Goal: Task Accomplishment & Management: Use online tool/utility

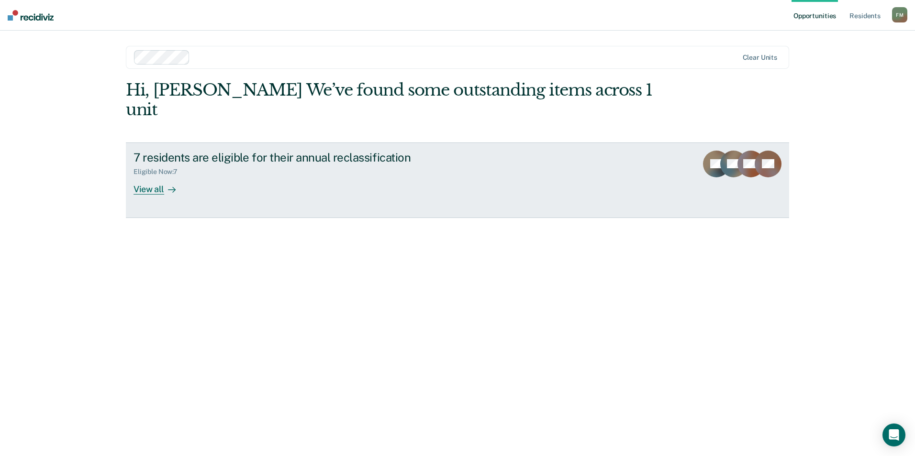
click at [140, 176] on div "View all" at bounding box center [160, 185] width 54 height 19
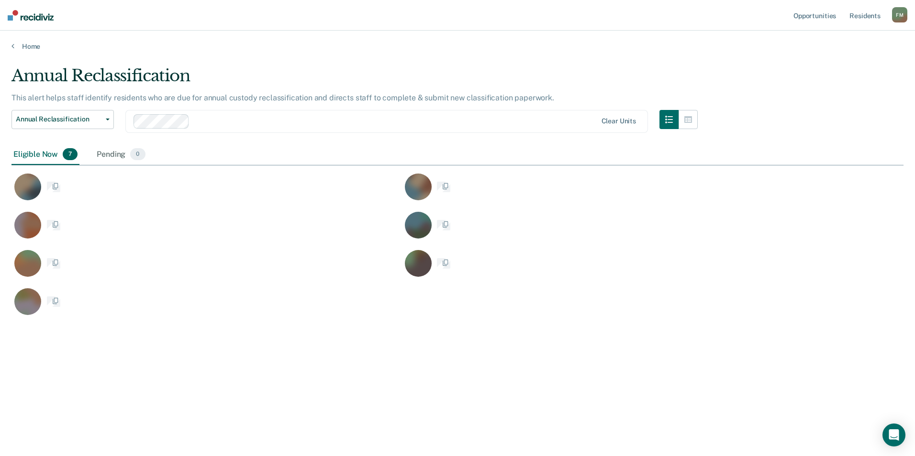
scroll to position [311, 884]
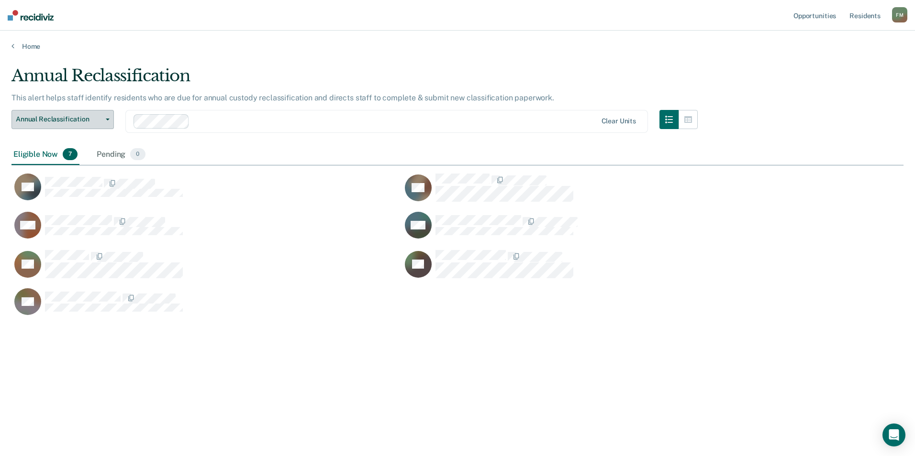
click at [107, 122] on button "Annual Reclassification" at bounding box center [62, 119] width 102 height 19
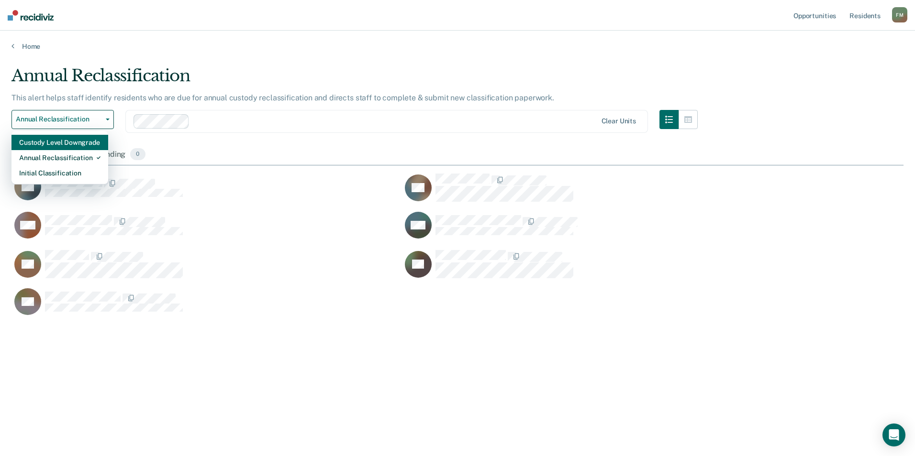
click at [77, 145] on div "Custody Level Downgrade" at bounding box center [59, 142] width 81 height 15
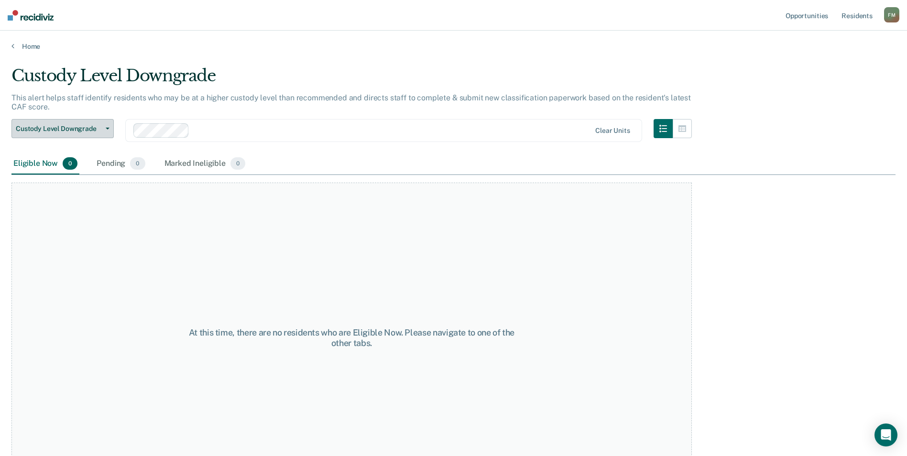
click at [106, 131] on button "Custody Level Downgrade" at bounding box center [62, 128] width 102 height 19
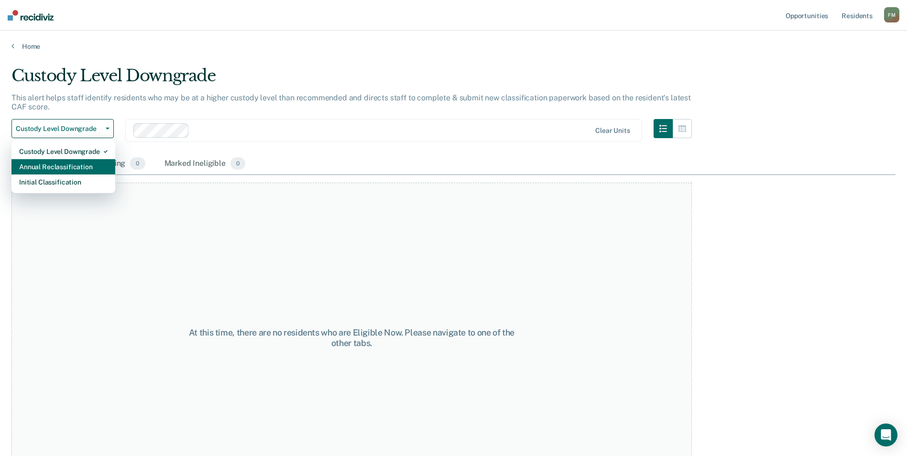
click at [99, 165] on div "Annual Reclassification" at bounding box center [63, 166] width 88 height 15
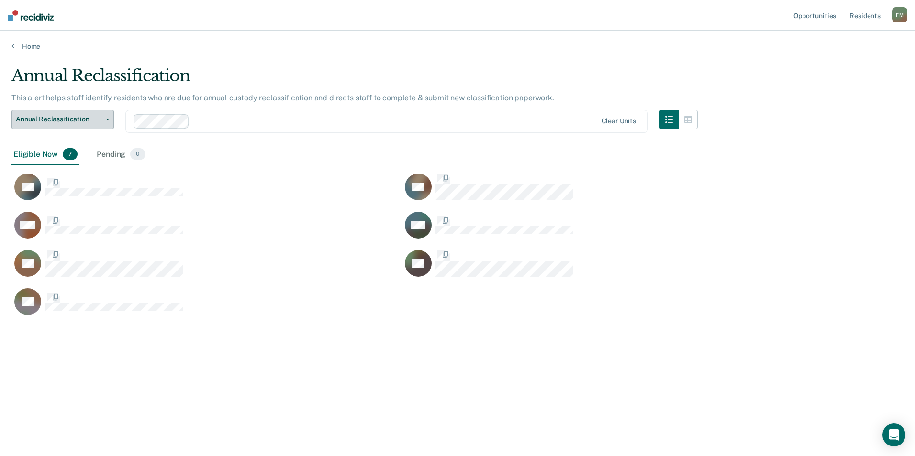
scroll to position [311, 884]
